Goal: Information Seeking & Learning: Learn about a topic

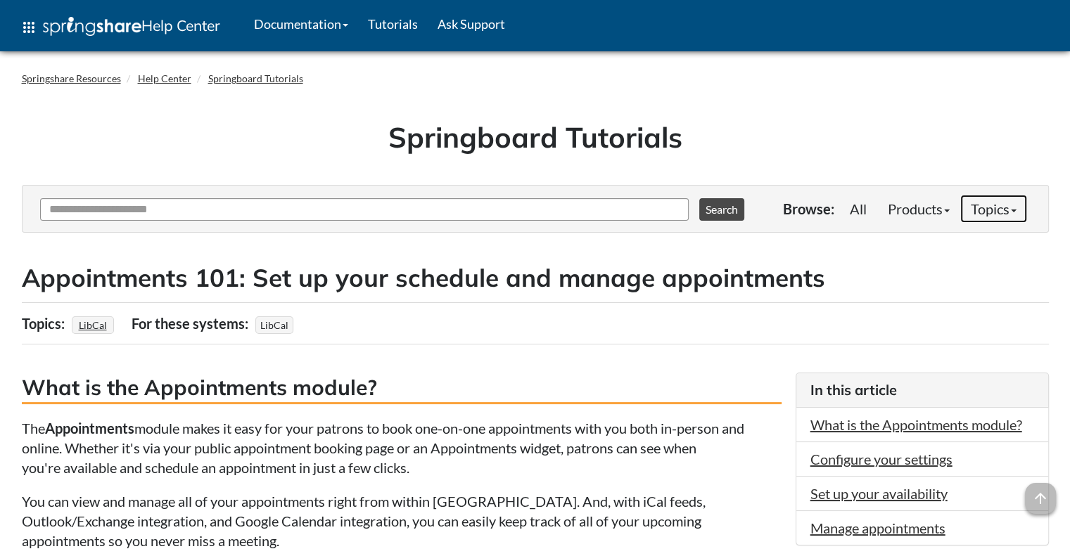
click at [992, 219] on link "Topics" at bounding box center [993, 209] width 67 height 28
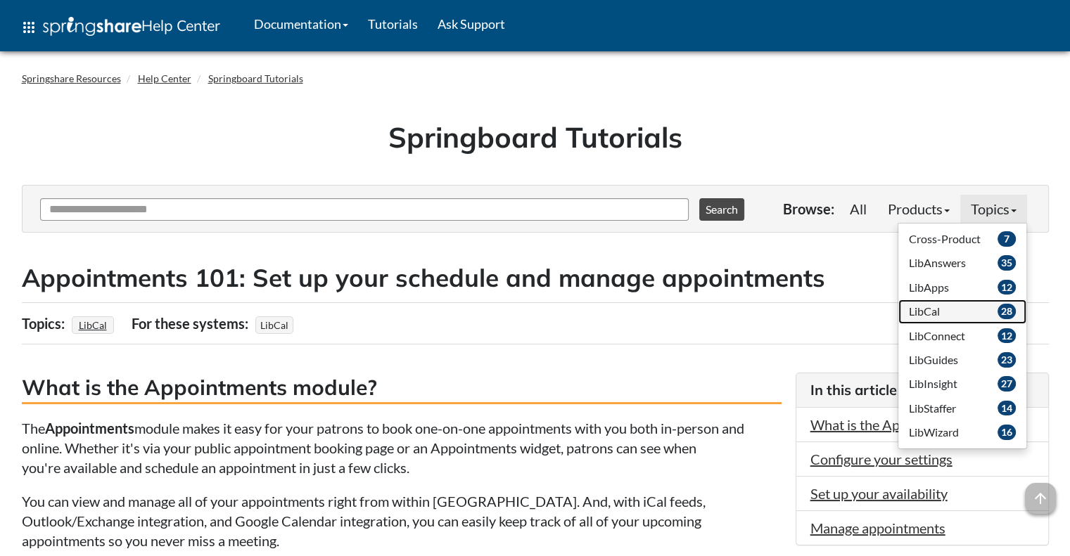
click at [986, 314] on link "28 LibCal" at bounding box center [962, 312] width 128 height 24
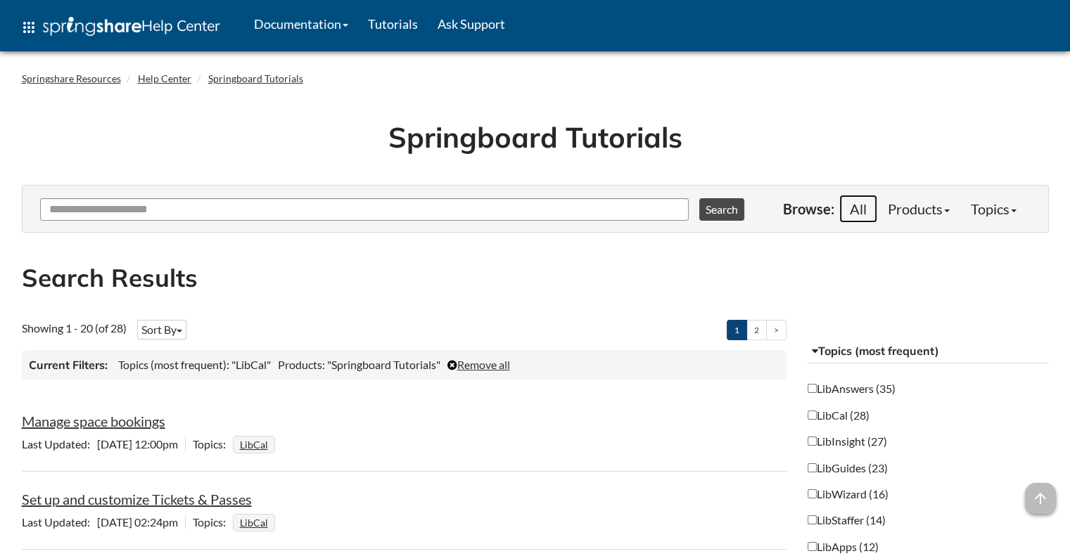
click at [848, 209] on link "All" at bounding box center [858, 209] width 38 height 28
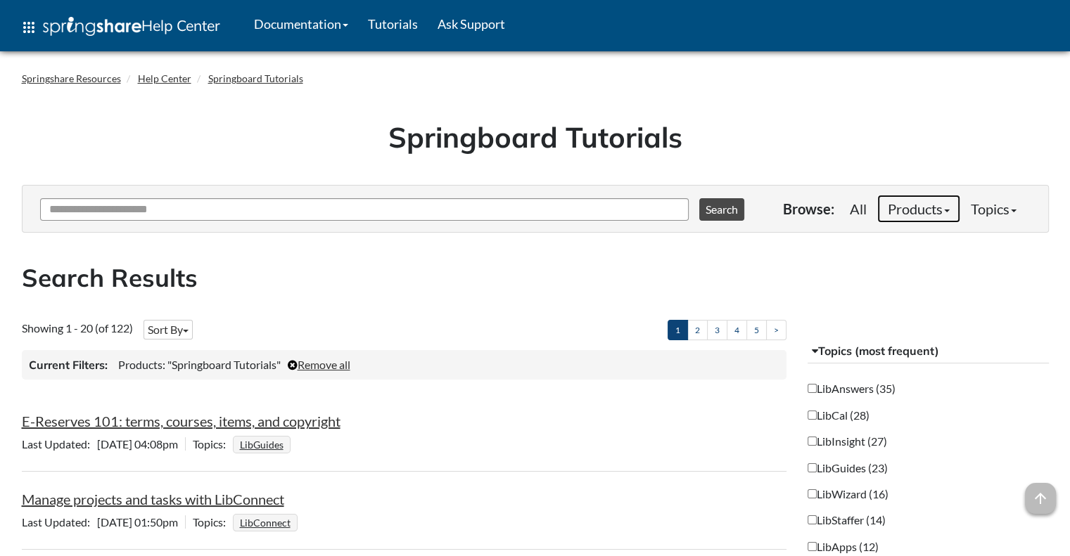
click at [895, 204] on link "Products" at bounding box center [918, 209] width 83 height 28
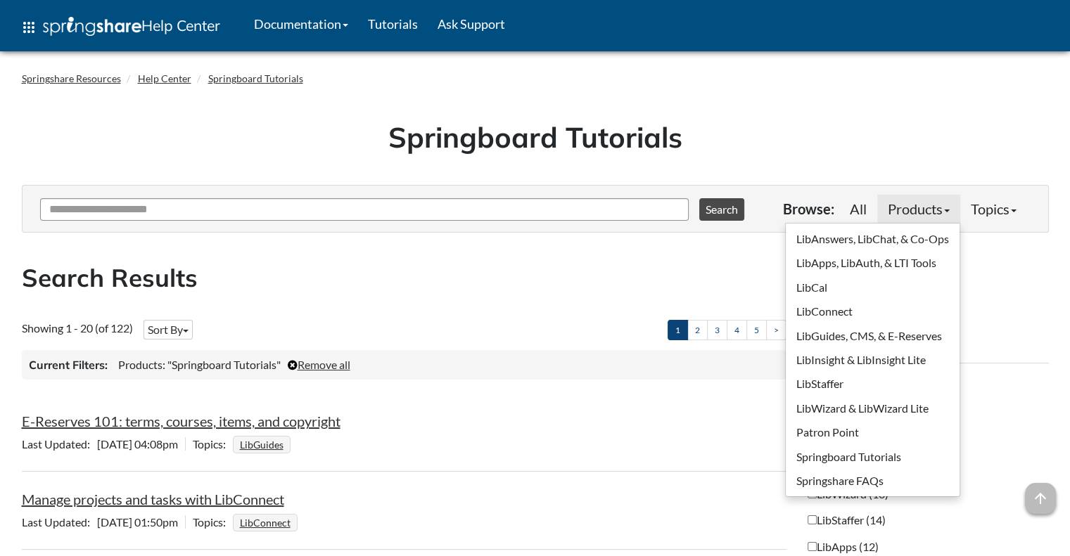
click at [466, 314] on div at bounding box center [404, 309] width 786 height 21
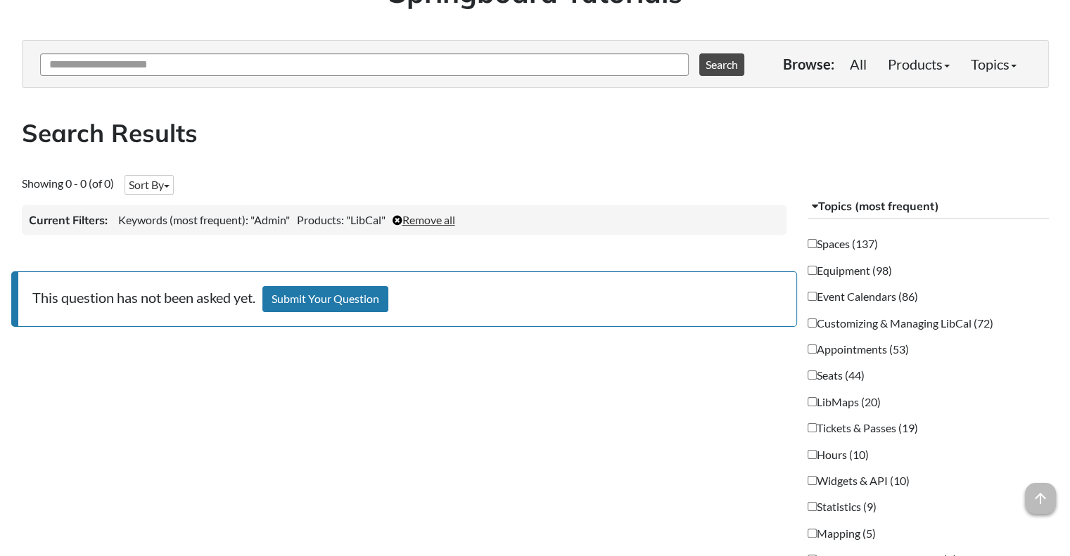
scroll to position [128, 0]
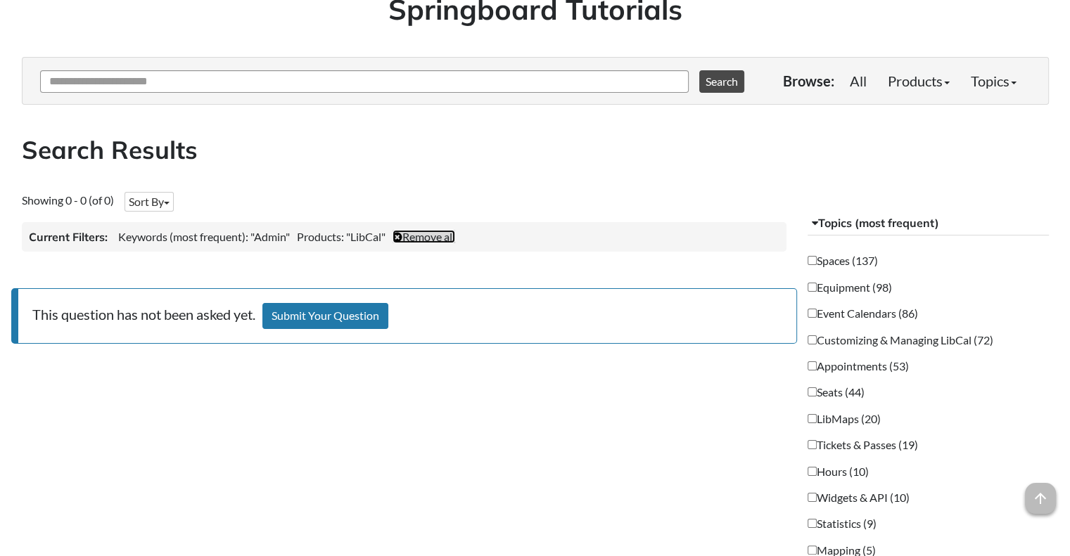
click at [416, 240] on link "Remove all" at bounding box center [423, 236] width 63 height 13
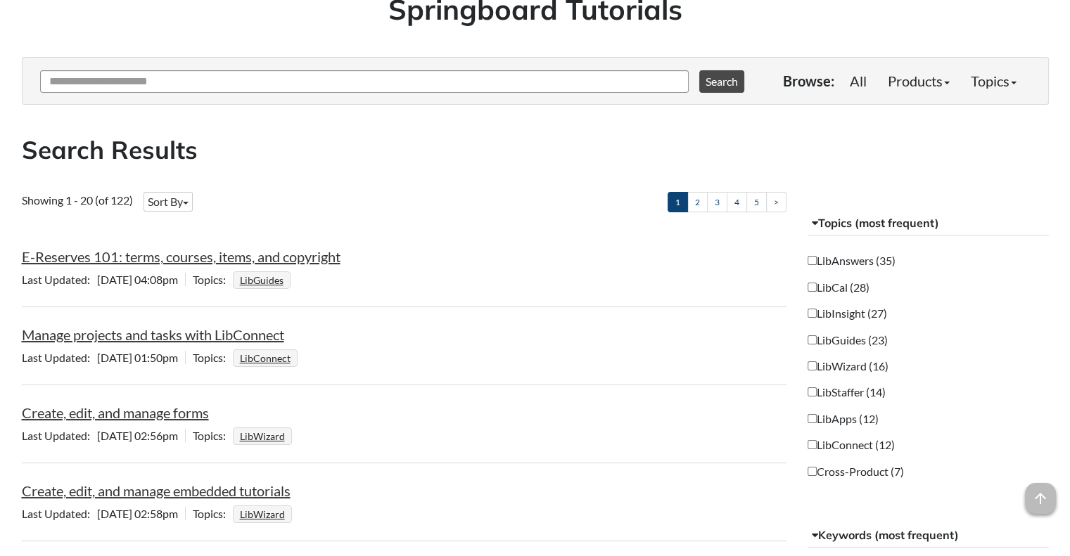
scroll to position [0, 0]
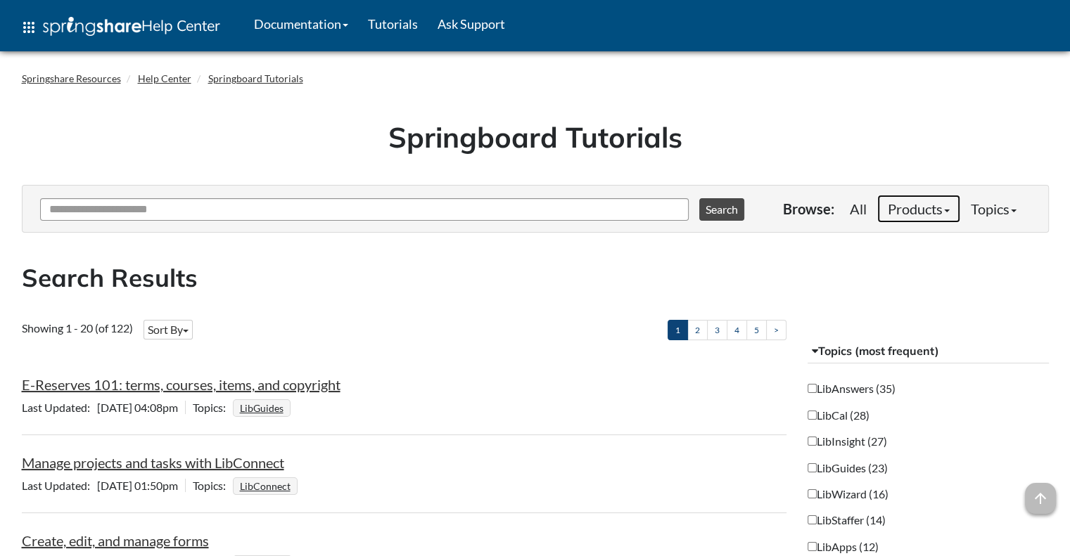
click at [921, 216] on link "Products" at bounding box center [918, 209] width 83 height 28
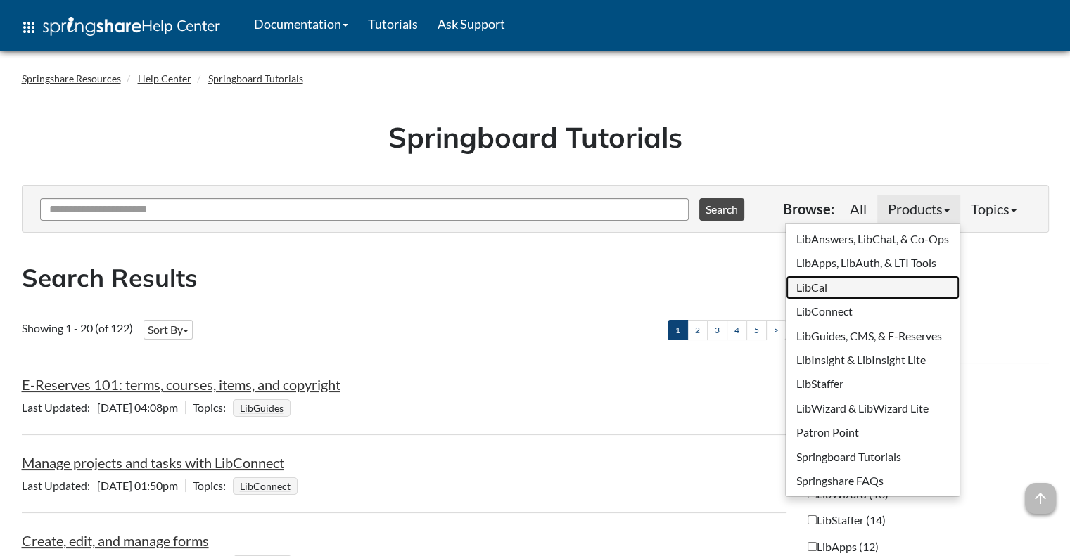
click at [825, 295] on link "LibCal" at bounding box center [873, 288] width 174 height 24
